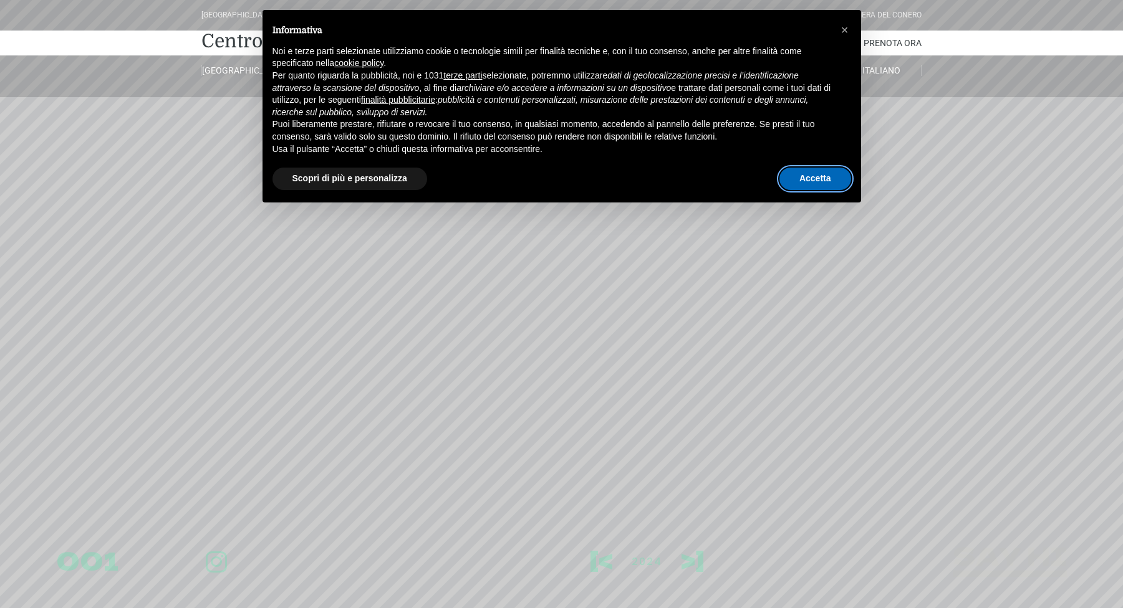
click at [825, 173] on button "Accetta" at bounding box center [815, 179] width 72 height 22
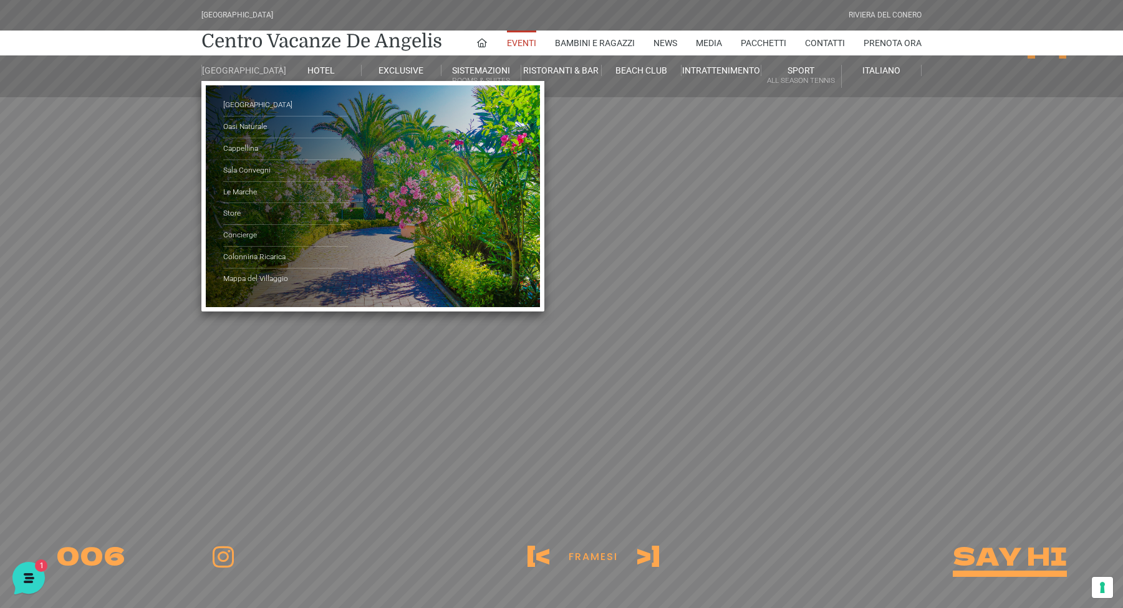
click at [244, 72] on link "[GEOGRAPHIC_DATA]" at bounding box center [241, 70] width 80 height 11
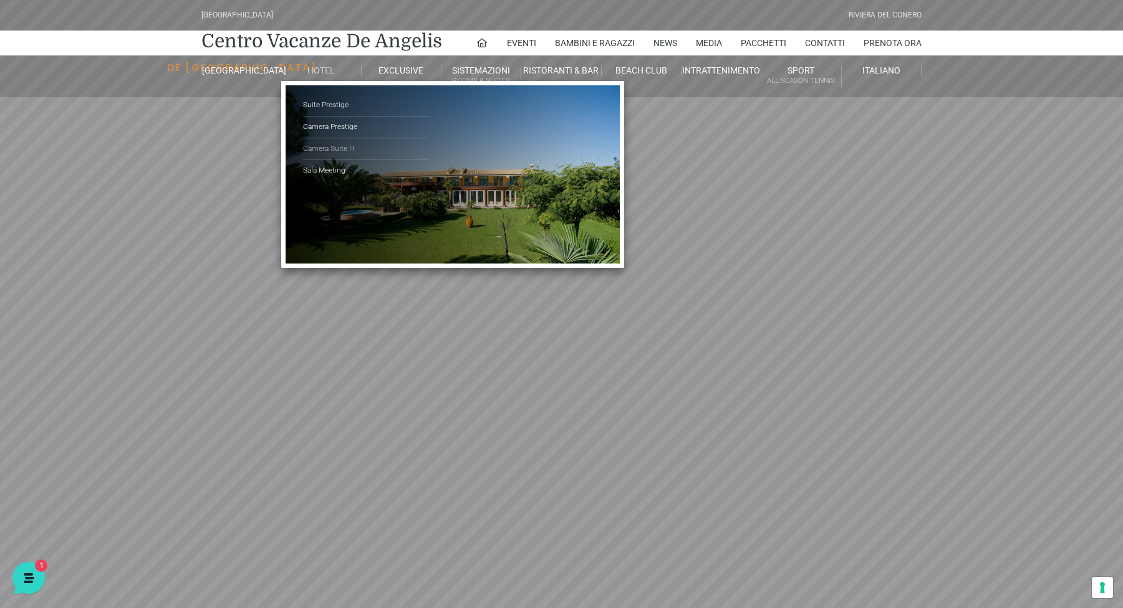
click at [332, 145] on link "Camera Suite H" at bounding box center [365, 149] width 125 height 22
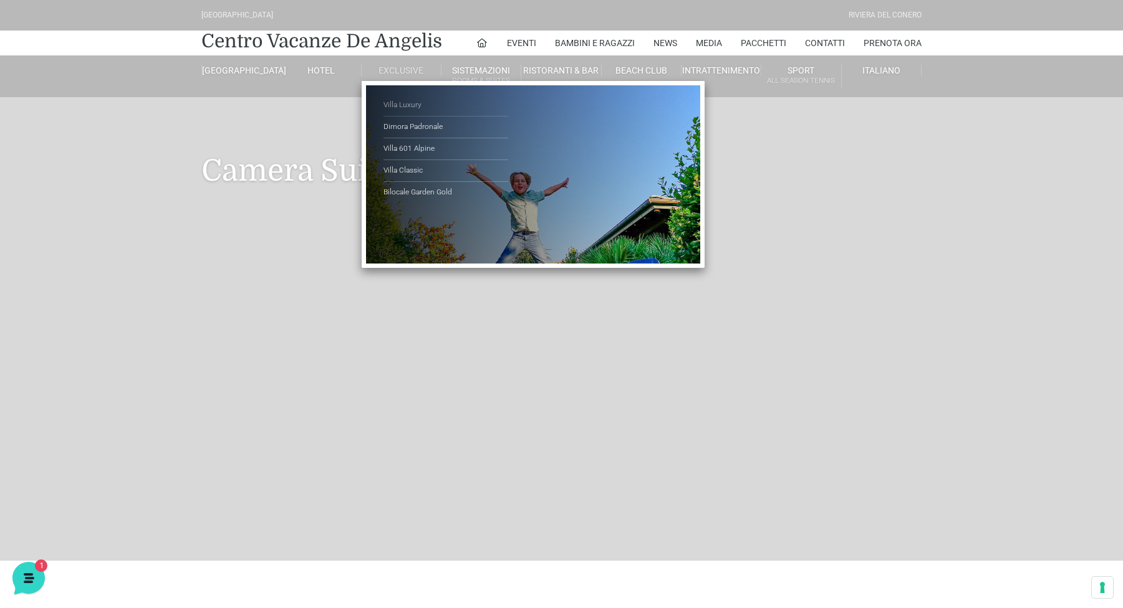
click at [413, 103] on link "Villa Luxury" at bounding box center [445, 106] width 125 height 22
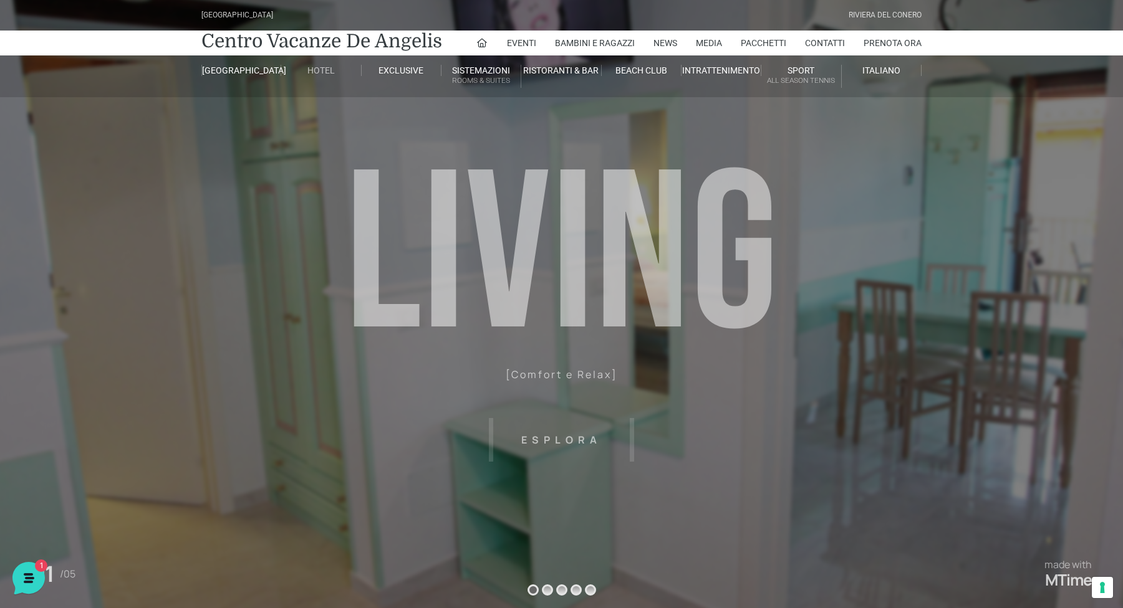
click at [319, 71] on link "Hotel" at bounding box center [321, 70] width 80 height 11
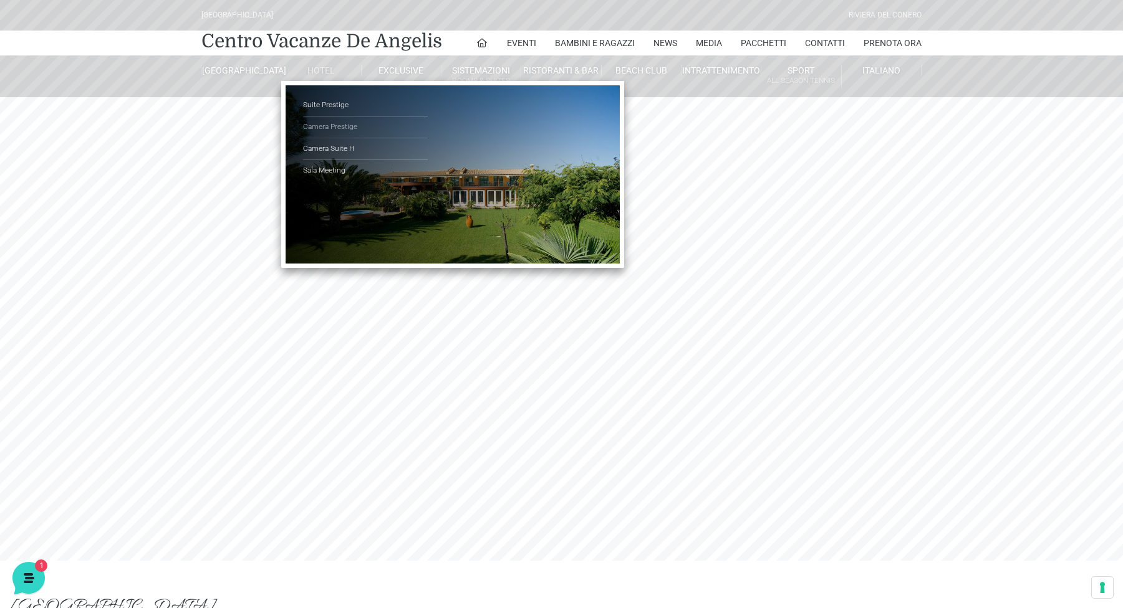
click at [333, 123] on link "Camera Prestige" at bounding box center [365, 128] width 125 height 22
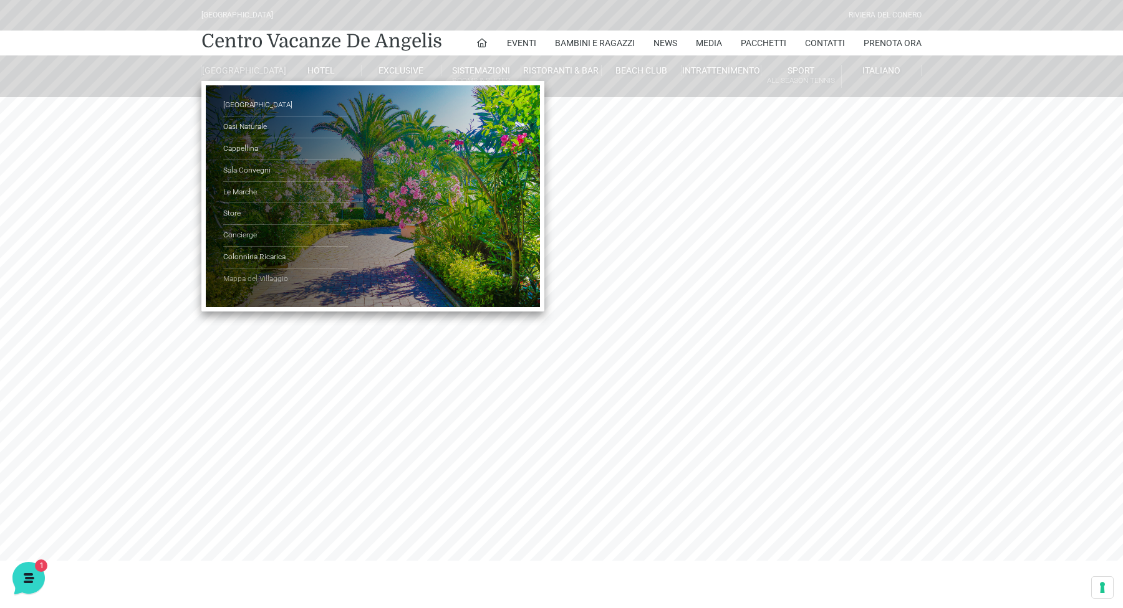
click at [257, 282] on link "Mappa del Villaggio" at bounding box center [285, 279] width 125 height 21
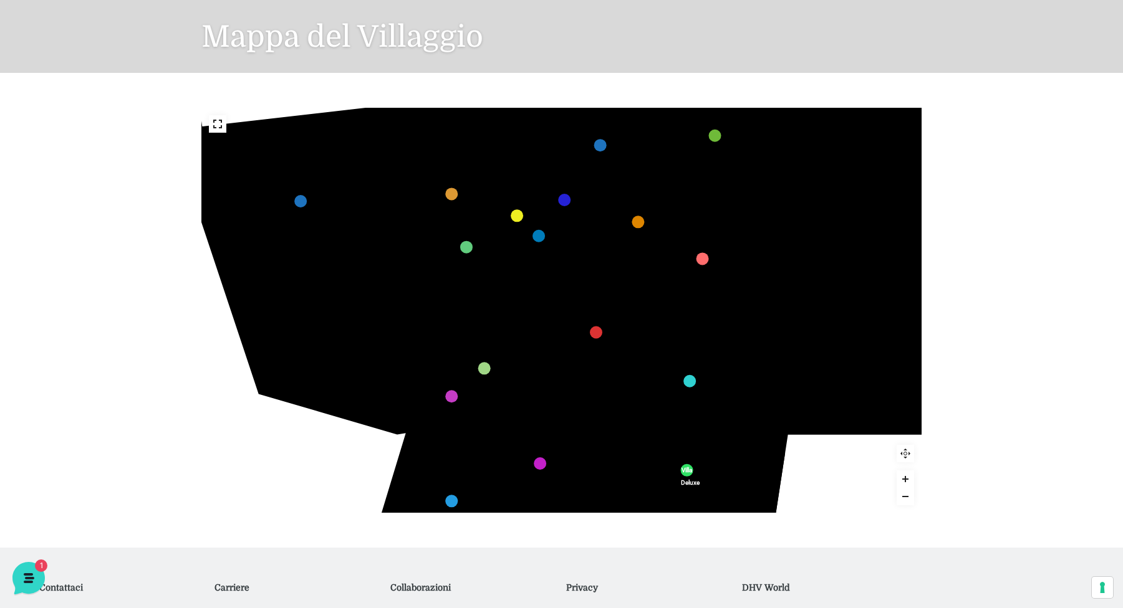
scroll to position [132, 0]
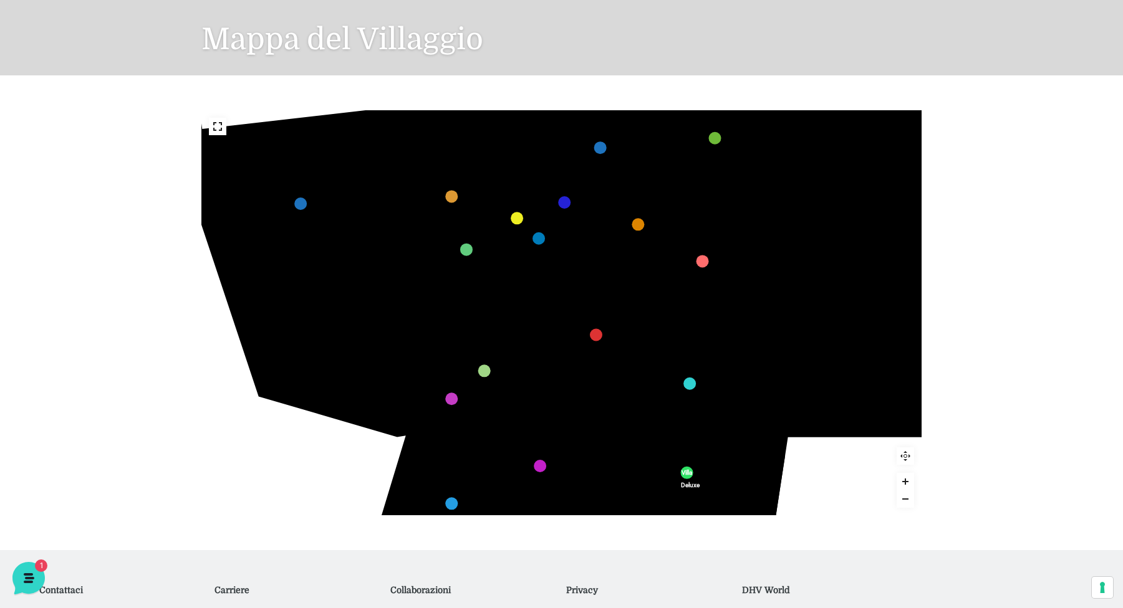
drag, startPoint x: 471, startPoint y: 87, endPoint x: 489, endPoint y: 202, distance: 116.7
click at [489, 202] on div "436 435 437 434 441 430 440 431 439 432 438 433 424 423 425 422 429 418 428 419…" at bounding box center [561, 312] width 739 height 475
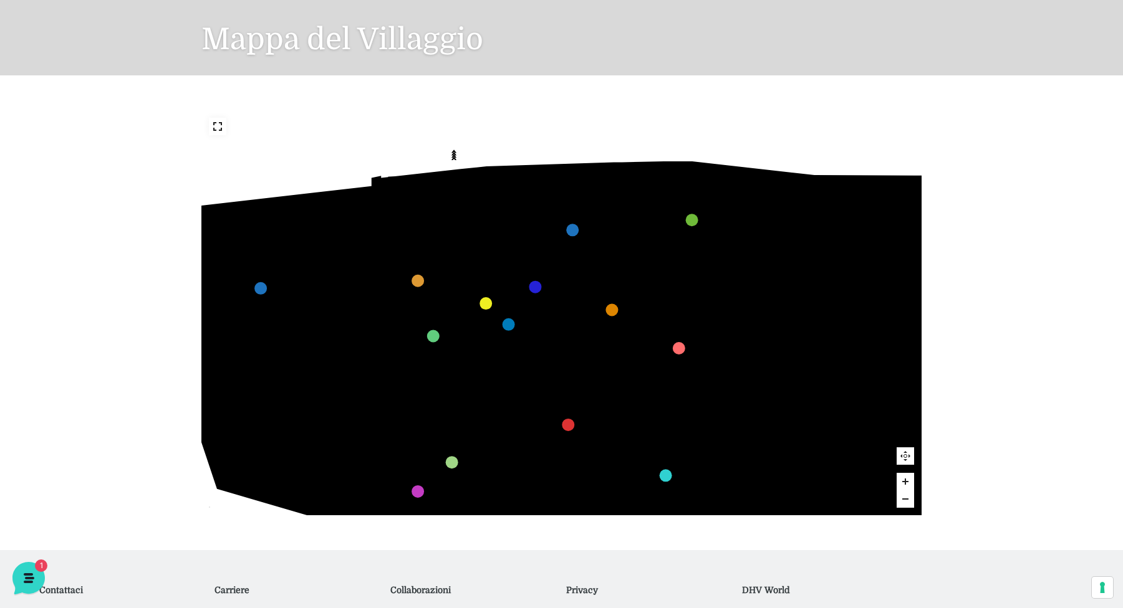
drag, startPoint x: 426, startPoint y: 167, endPoint x: 450, endPoint y: 234, distance: 70.8
click at [450, 234] on icon at bounding box center [484, 232] width 78 height 76
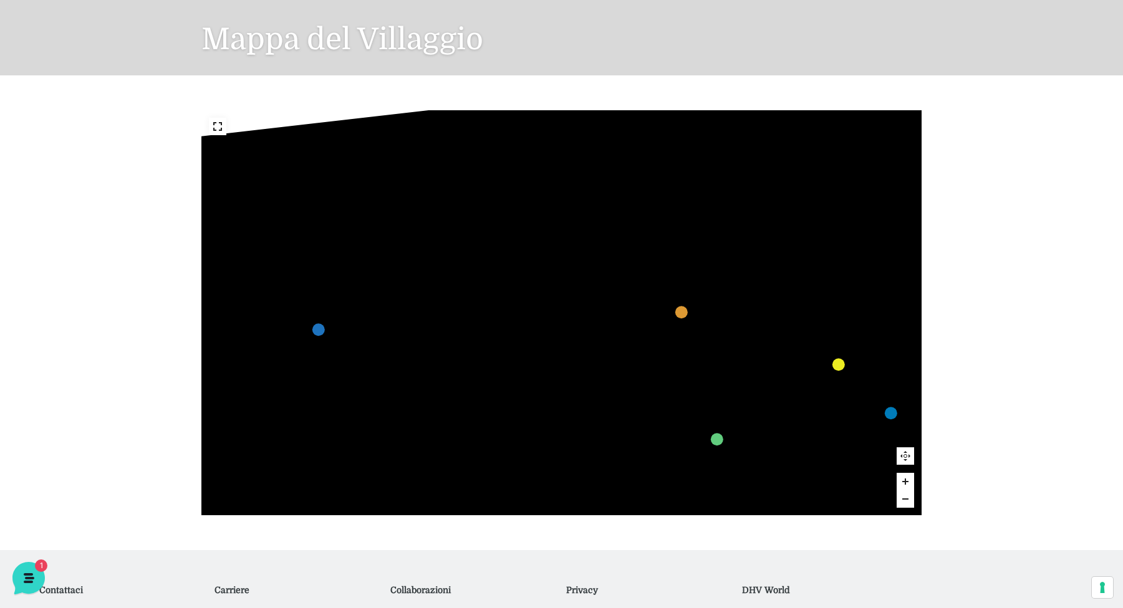
scroll to position [54, 0]
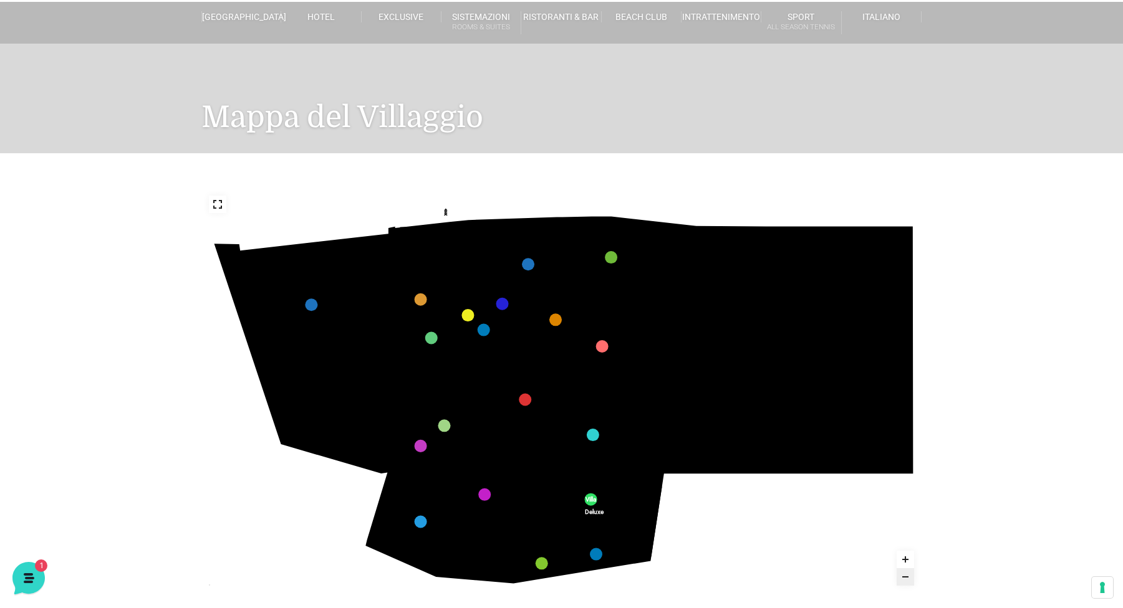
drag, startPoint x: 305, startPoint y: 281, endPoint x: 537, endPoint y: 282, distance: 231.9
click at [537, 282] on icon "436 435 437 434 441 430 440 431 439 432 438 433 424 423 425 422 429 418 428 419…" at bounding box center [561, 390] width 721 height 405
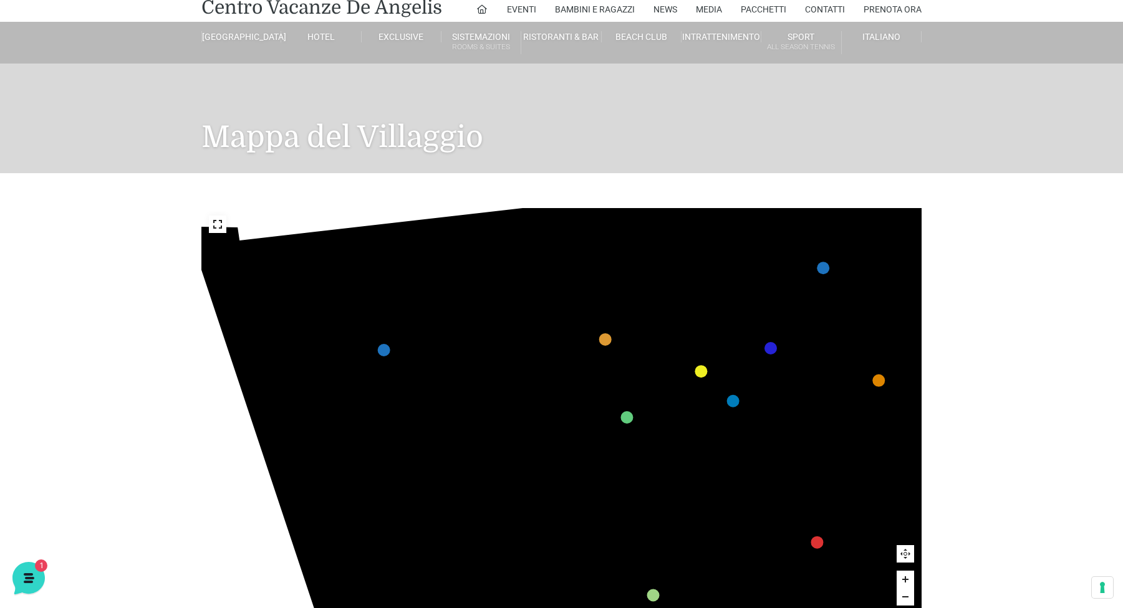
scroll to position [0, 0]
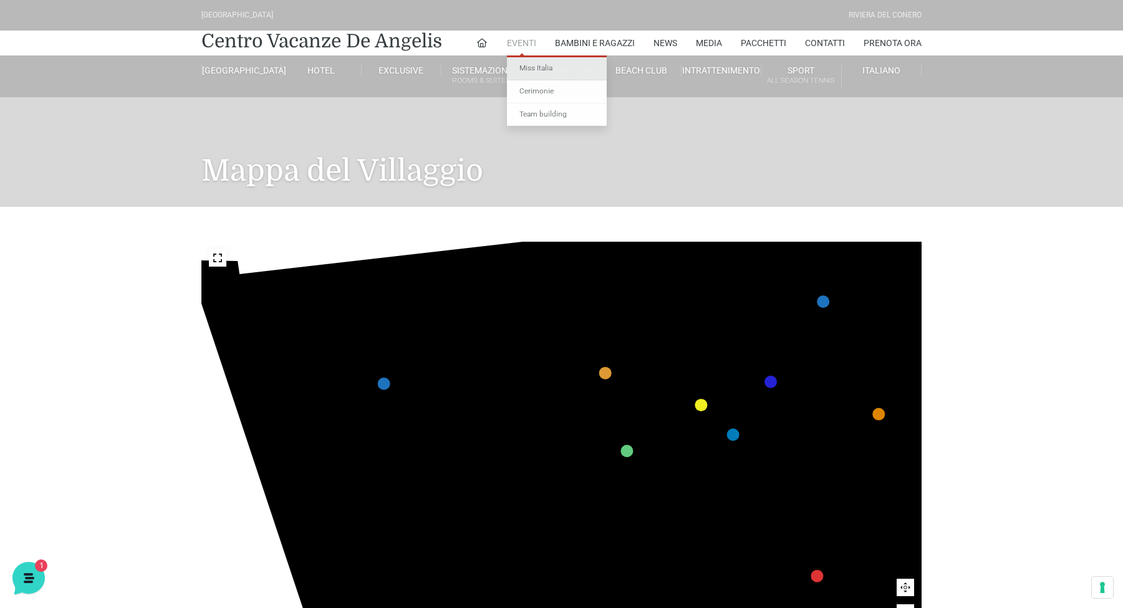
click at [523, 64] on link "Miss Italia" at bounding box center [557, 68] width 100 height 23
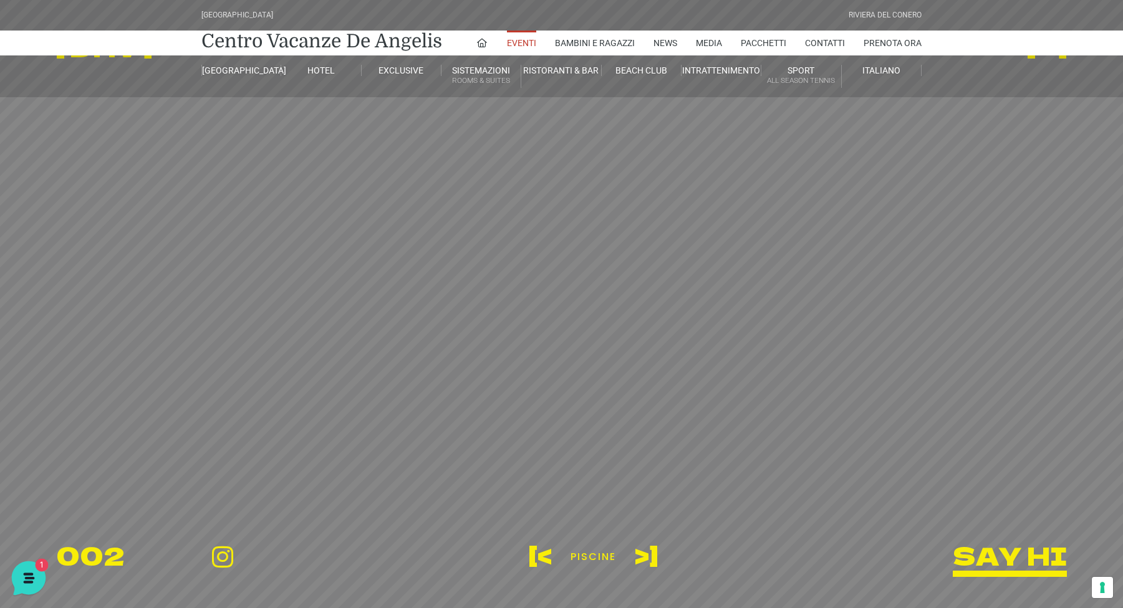
click at [26, 581] on icon at bounding box center [27, 577] width 11 height 10
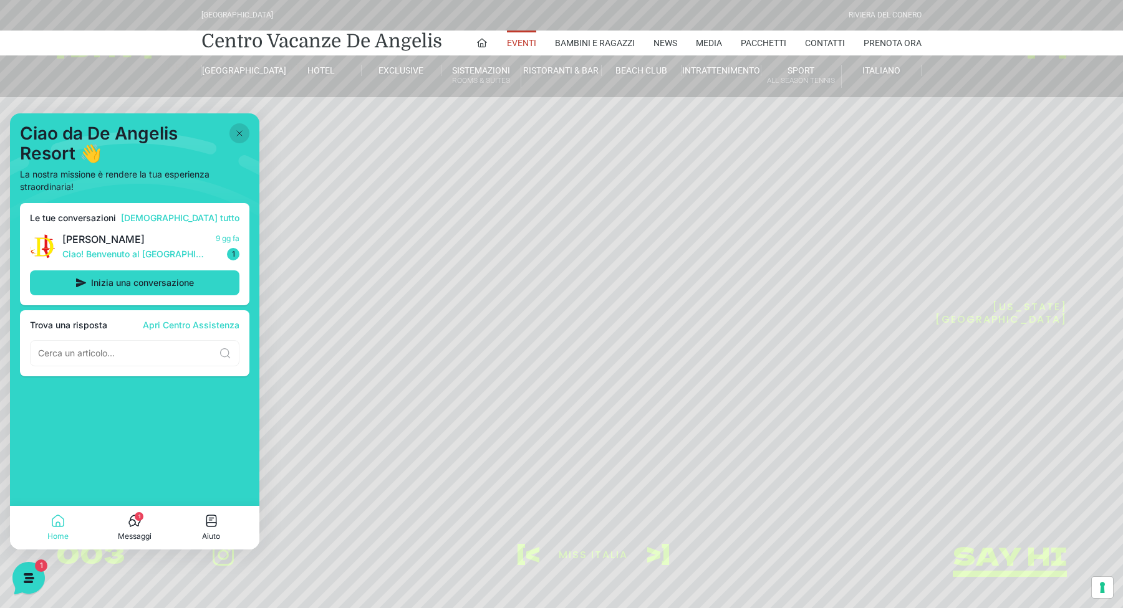
click at [239, 124] on button at bounding box center [239, 133] width 20 height 20
